Goal: Browse casually: Explore the website without a specific task or goal

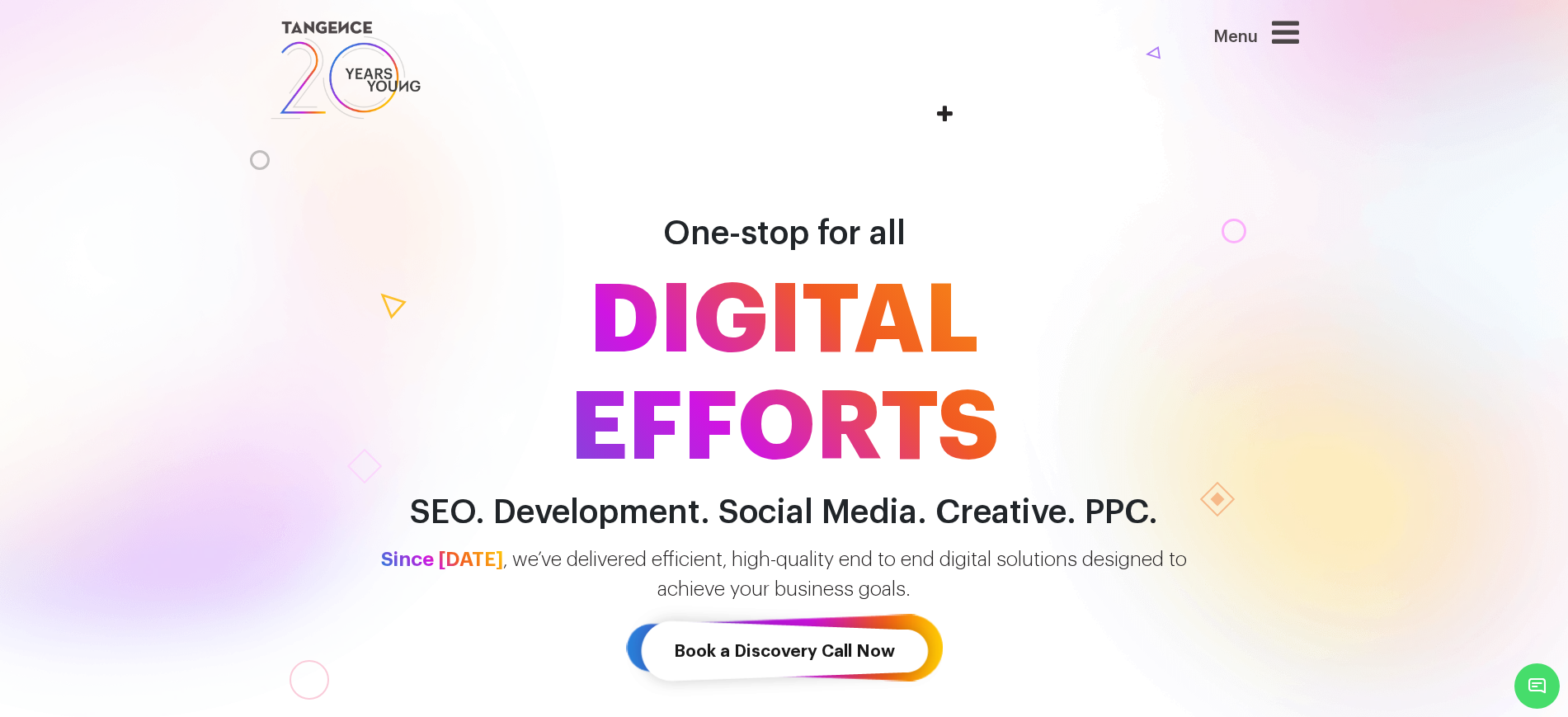
click at [1287, 44] on icon at bounding box center [1285, 32] width 27 height 32
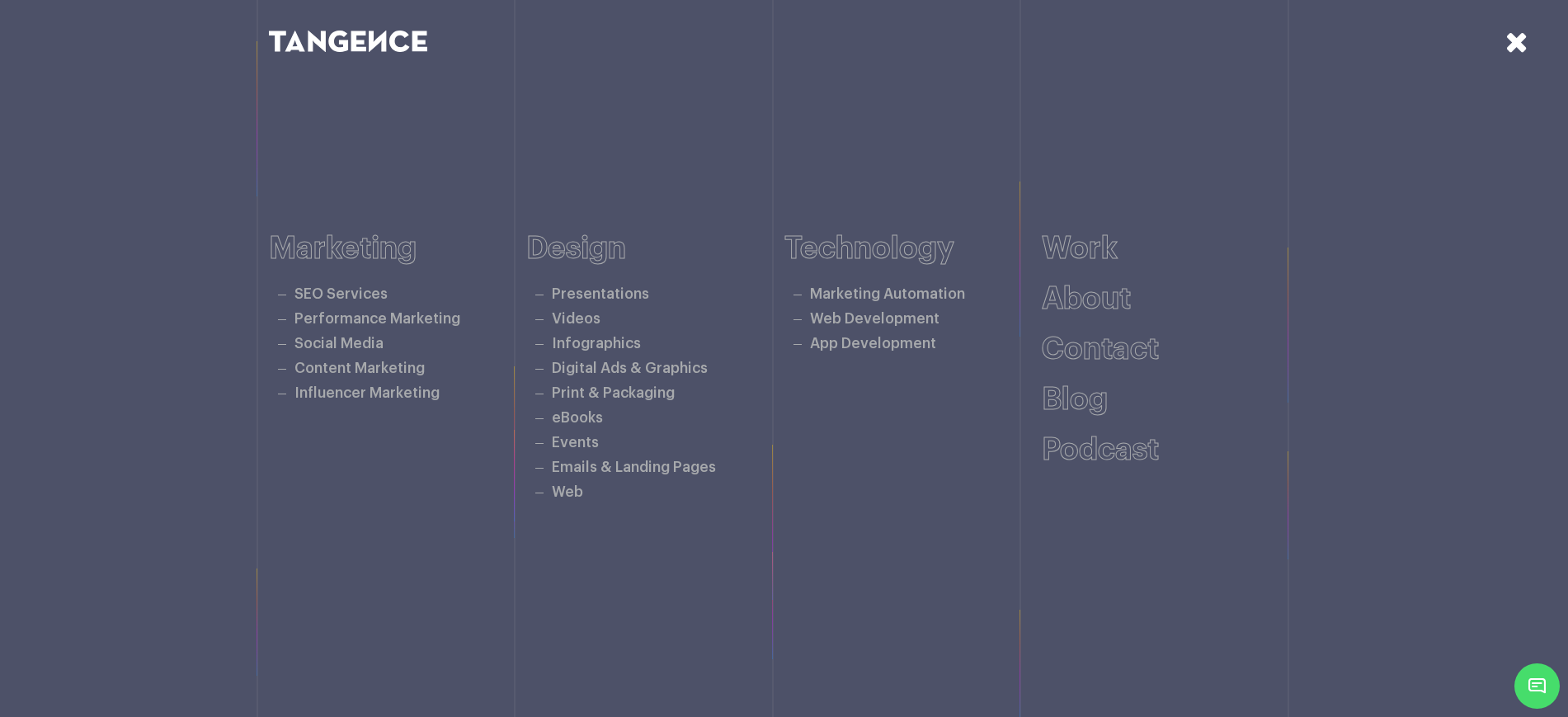
click at [1519, 39] on icon at bounding box center [1517, 41] width 23 height 29
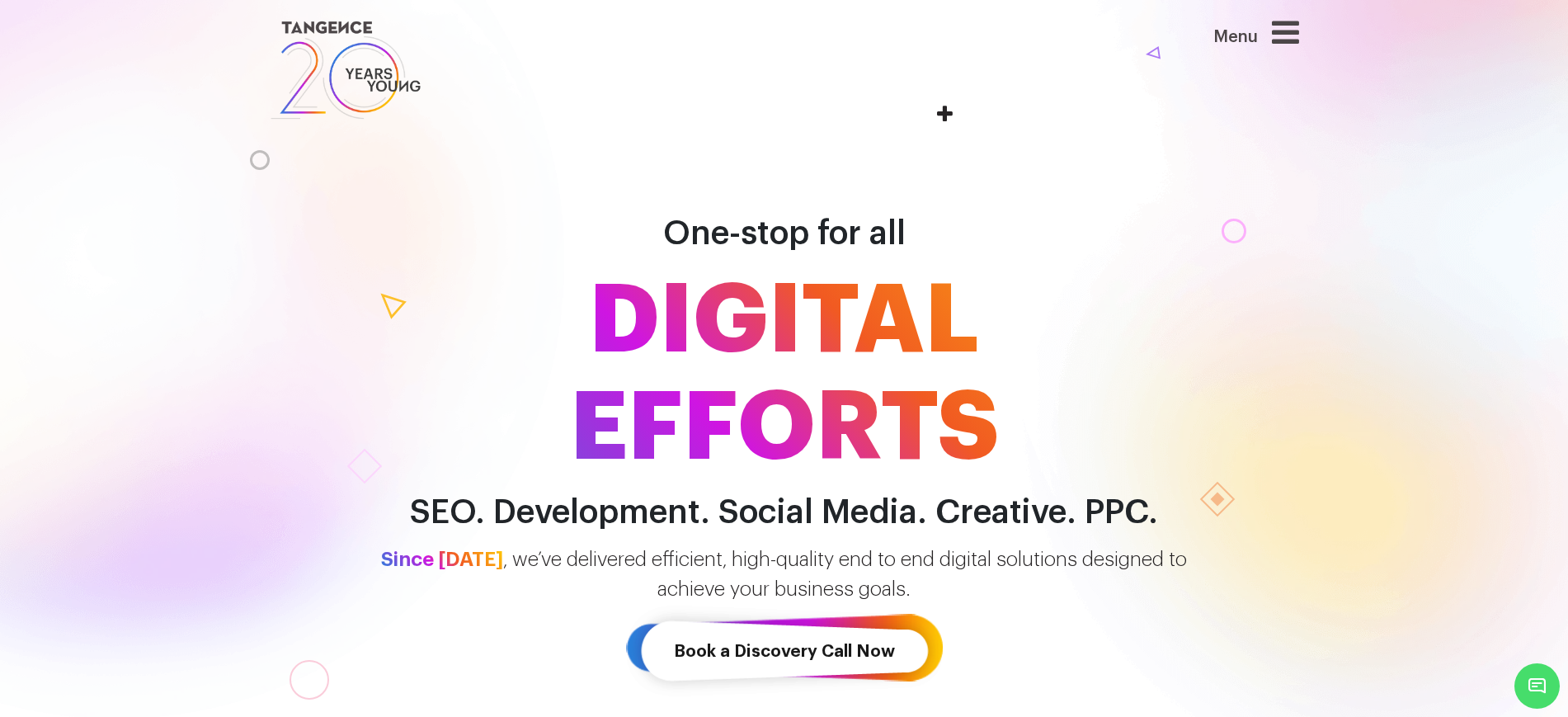
click at [653, 297] on span "DIGITAL EFFORTS" at bounding box center [785, 374] width 941 height 215
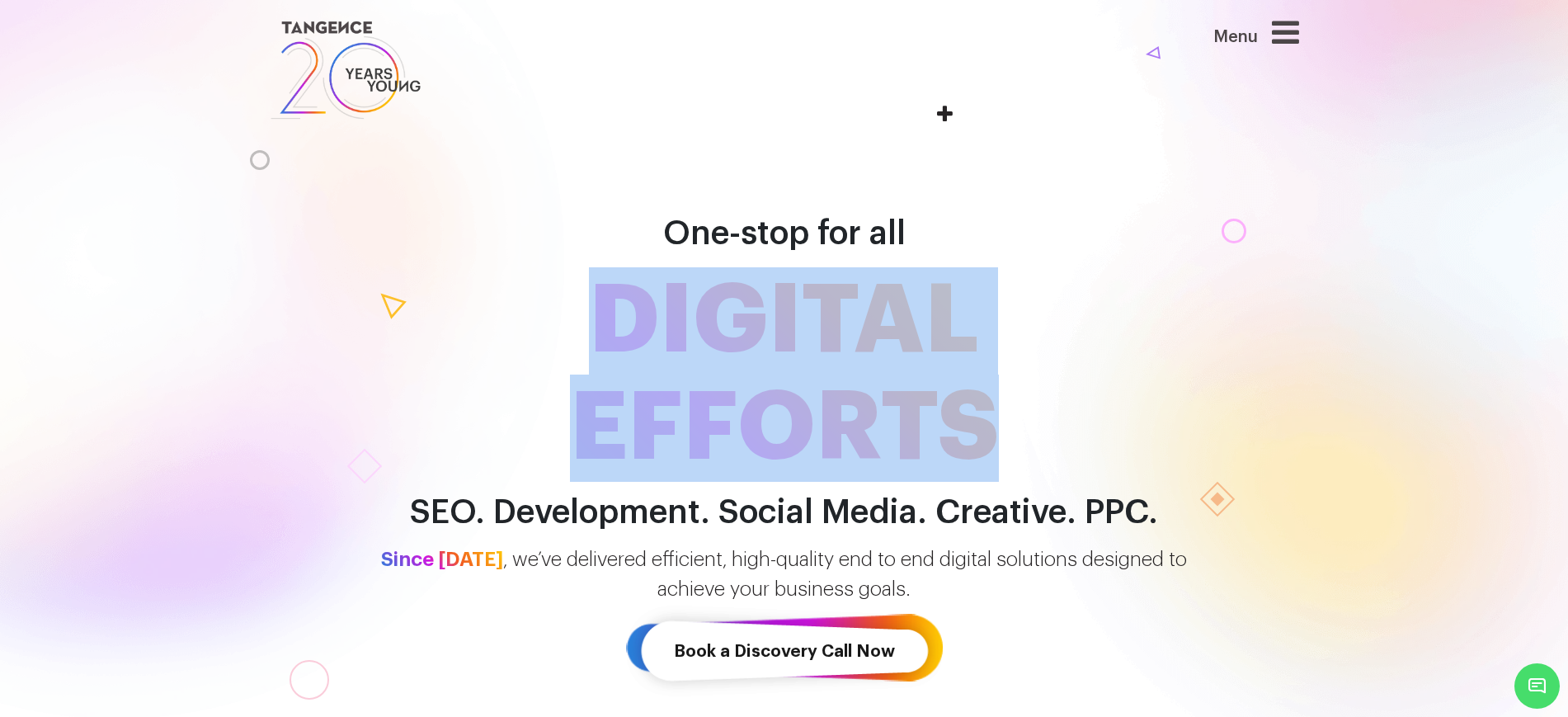
drag, startPoint x: 653, startPoint y: 297, endPoint x: 906, endPoint y: 441, distance: 291.1
click at [906, 441] on span "DIGITAL EFFORTS" at bounding box center [785, 374] width 941 height 215
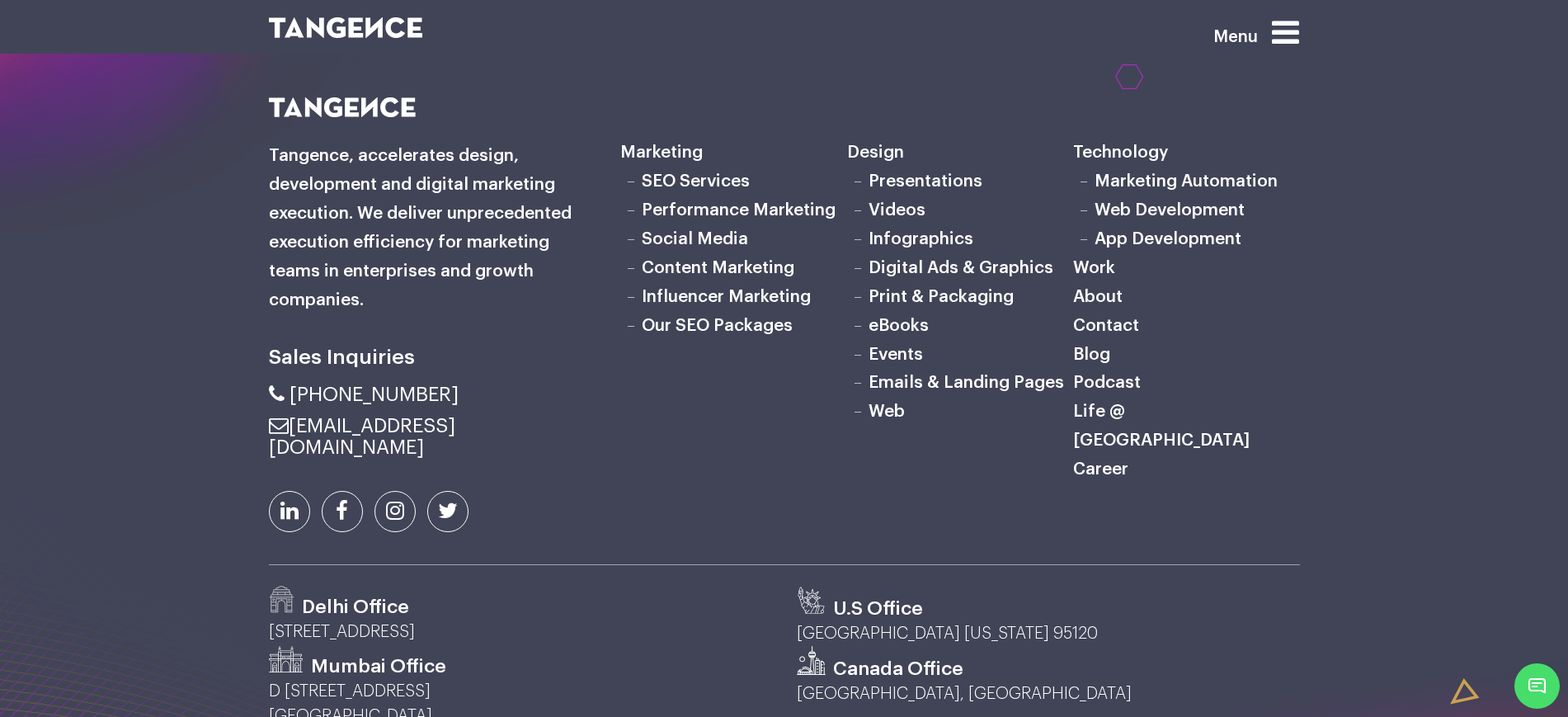
scroll to position [5348, 0]
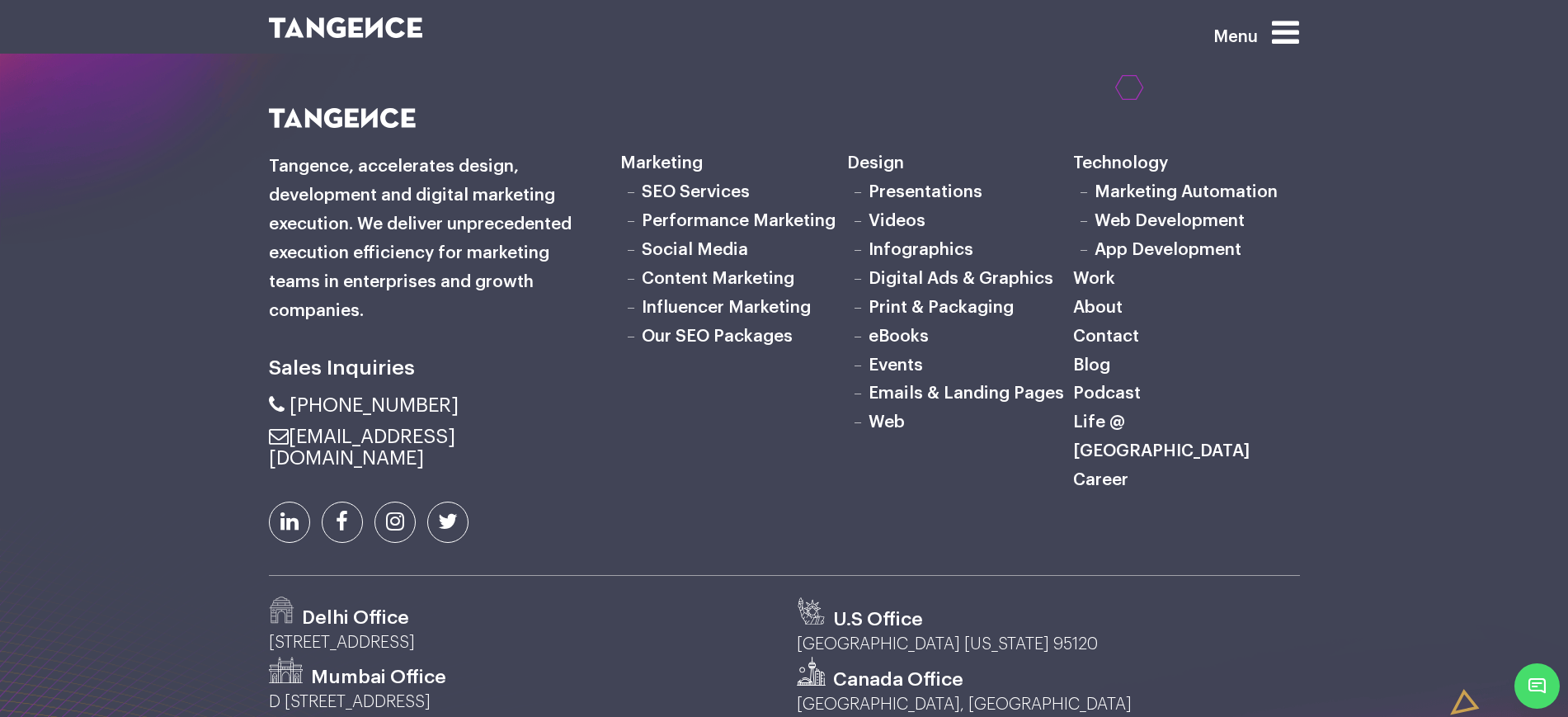
click at [891, 212] on div "Marketing SEO Services Performance Marketing Social Media Content Marketing Inf…" at bounding box center [959, 342] width 703 height 469
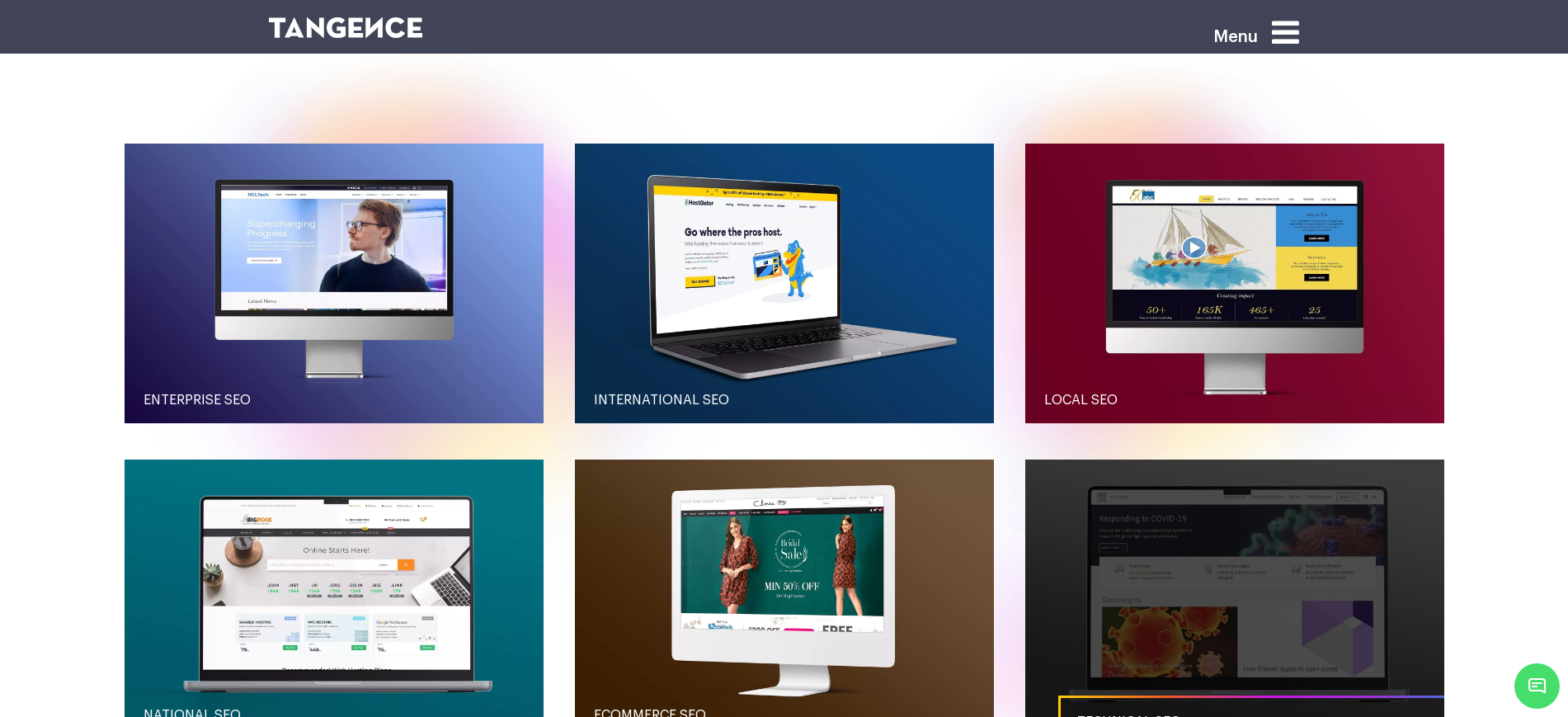
scroll to position [1841, 0]
